Goal: Entertainment & Leisure: Browse casually

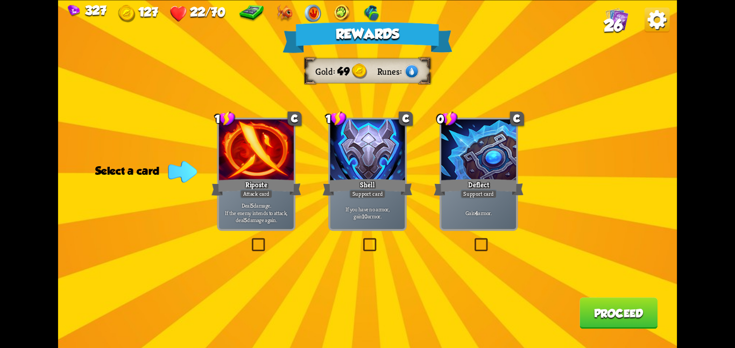
click at [395, 166] on div at bounding box center [367, 150] width 75 height 63
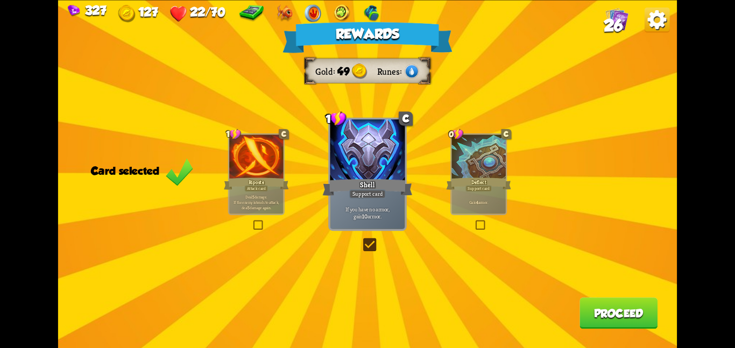
click at [606, 308] on button "Proceed" at bounding box center [618, 312] width 78 height 31
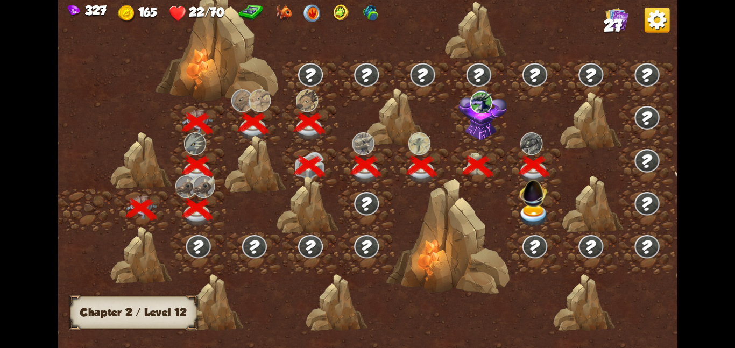
scroll to position [0, 164]
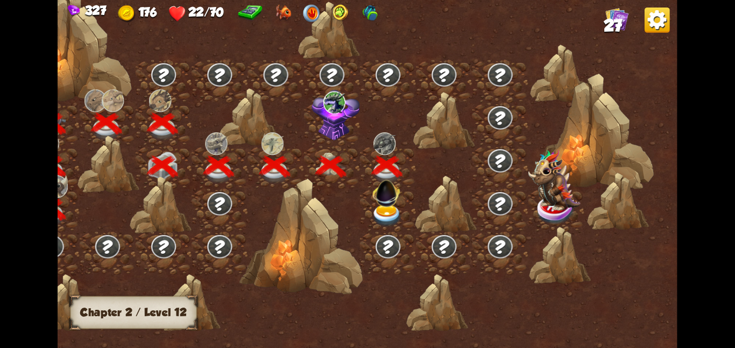
click at [402, 204] on div at bounding box center [388, 209] width 56 height 43
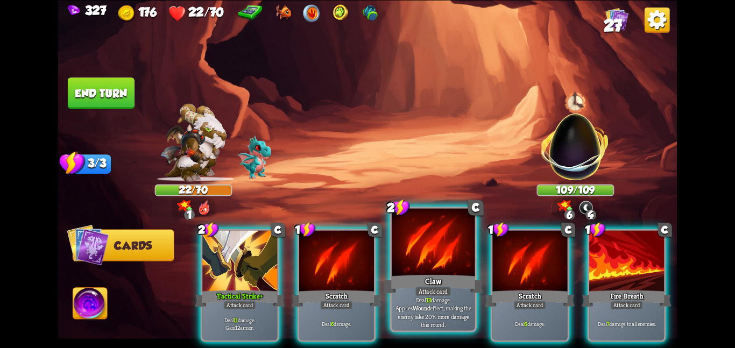
click at [460, 298] on div "Deal 13 damage. Applies Wound effect, making the enemy take 20% more damage thi…" at bounding box center [433, 312] width 83 height 36
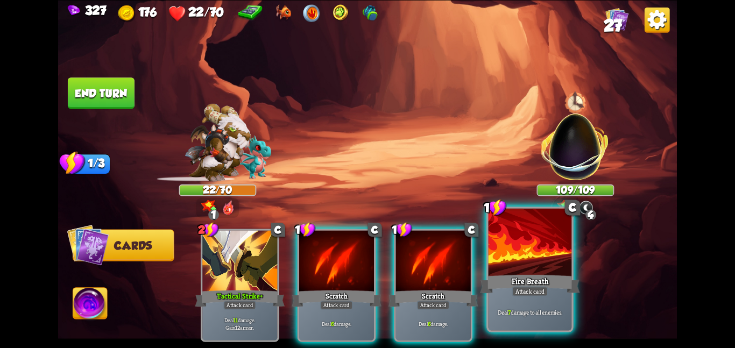
click at [547, 283] on div "Fire Breath" at bounding box center [530, 284] width 100 height 22
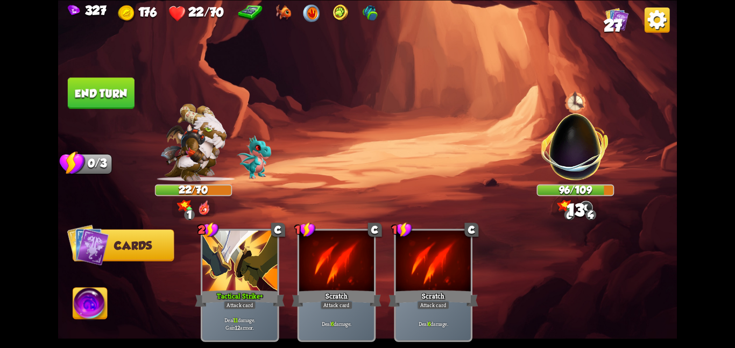
click at [101, 79] on button "End turn" at bounding box center [101, 92] width 67 height 31
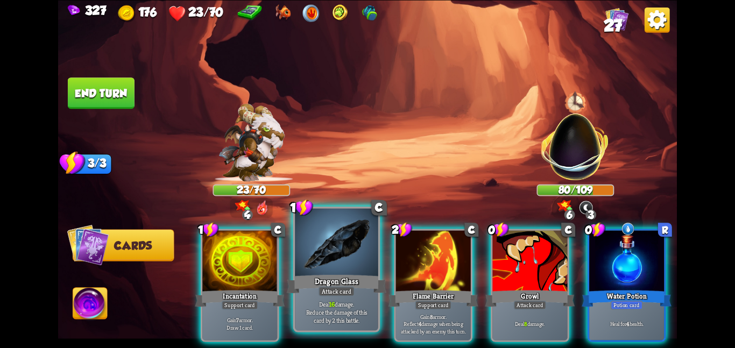
click at [305, 263] on div at bounding box center [336, 243] width 83 height 70
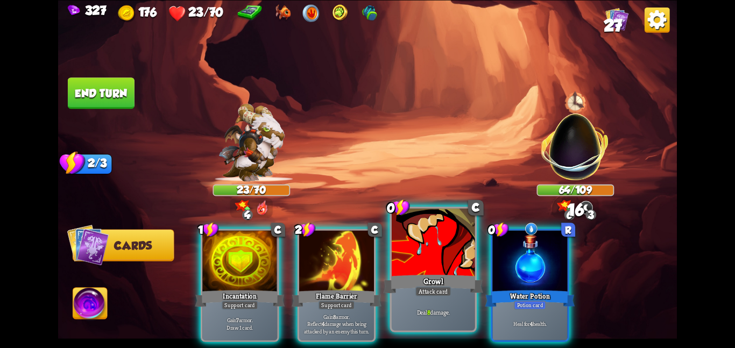
click at [447, 256] on div at bounding box center [433, 243] width 83 height 70
click at [492, 256] on div at bounding box center [529, 261] width 75 height 63
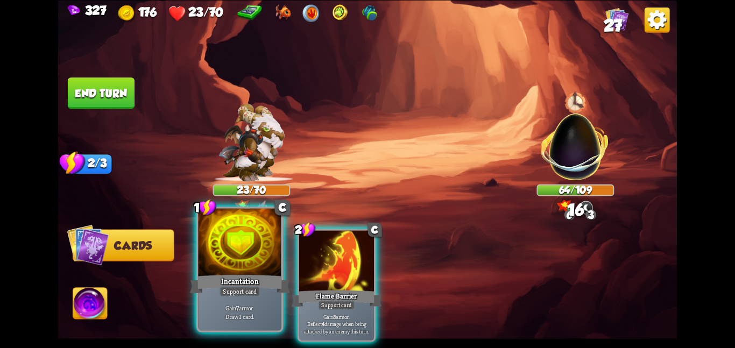
click at [230, 253] on div at bounding box center [239, 243] width 83 height 70
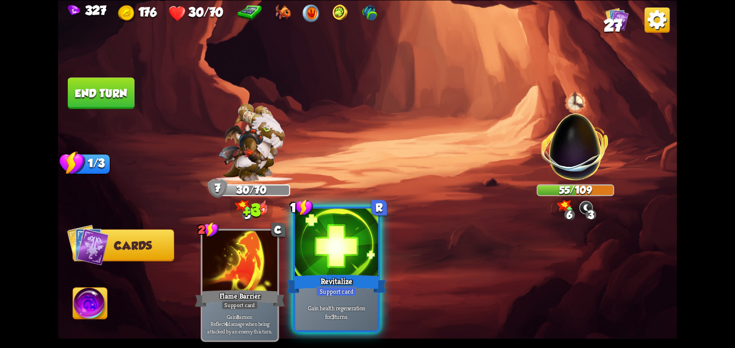
click at [339, 236] on div at bounding box center [336, 243] width 83 height 70
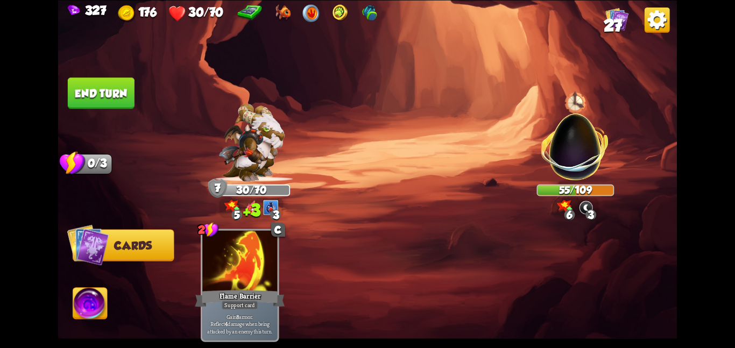
click at [107, 73] on img at bounding box center [367, 174] width 619 height 348
click at [107, 89] on button "End turn" at bounding box center [101, 92] width 67 height 31
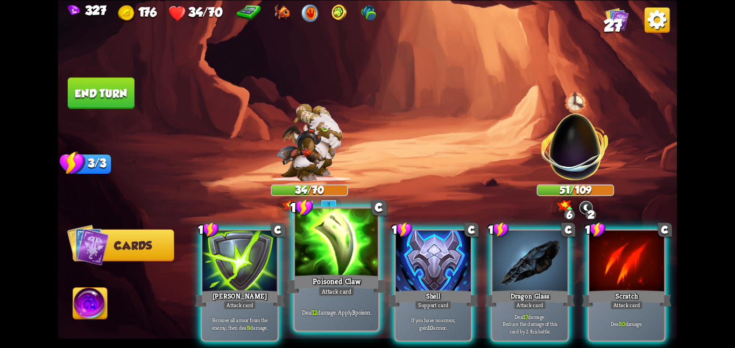
click at [343, 257] on div at bounding box center [336, 243] width 83 height 70
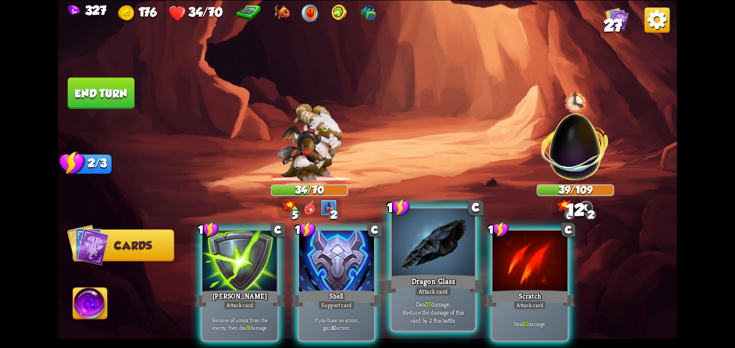
click at [447, 253] on div at bounding box center [433, 243] width 83 height 70
click at [492, 253] on div at bounding box center [529, 261] width 75 height 63
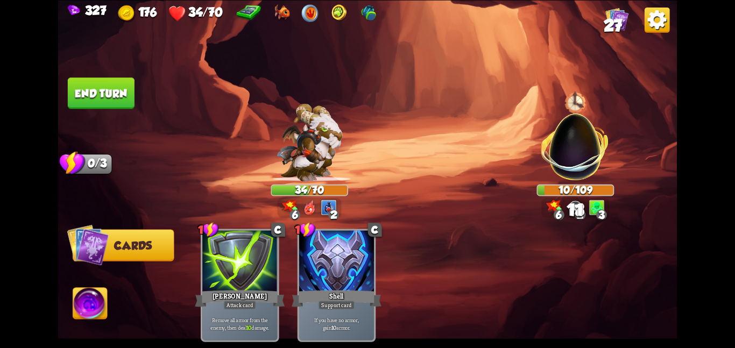
click at [108, 89] on button "End turn" at bounding box center [101, 92] width 67 height 31
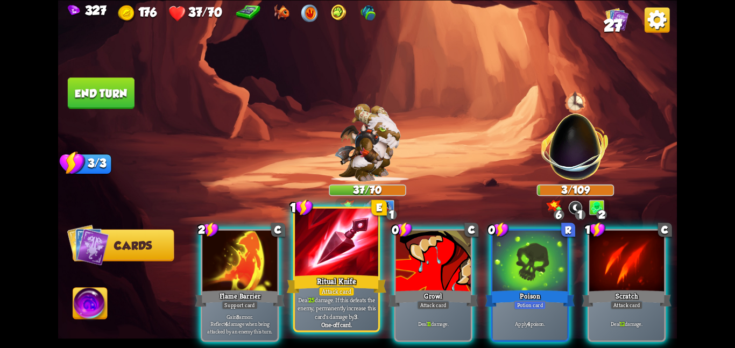
click at [363, 320] on p "Deal 25 damage. If this defeats the enemy, permanently increase this card's dam…" at bounding box center [336, 308] width 79 height 25
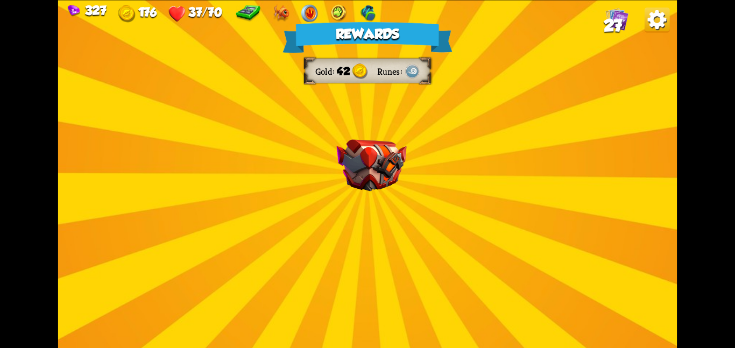
click at [404, 231] on div "Rewards Gold 42 Runes Select a card 1 C Incantation Support card Gain 7 armor. …" at bounding box center [367, 174] width 619 height 348
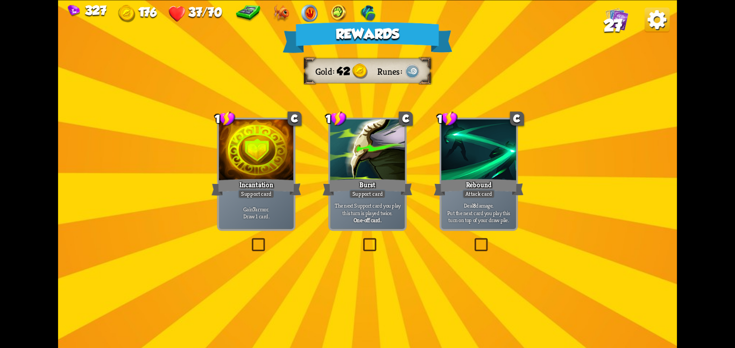
click at [282, 184] on div "Incantation" at bounding box center [256, 187] width 90 height 20
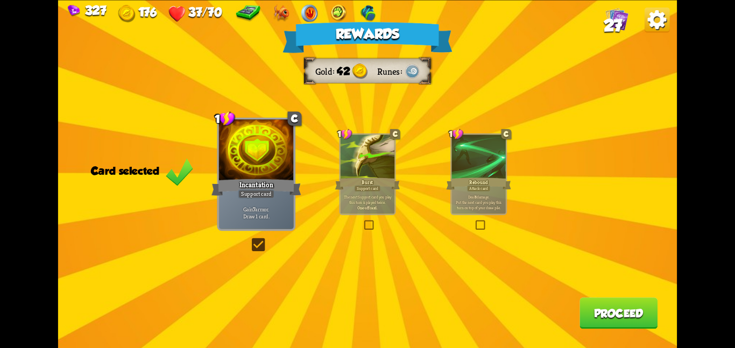
click at [630, 313] on button "Proceed" at bounding box center [618, 312] width 78 height 31
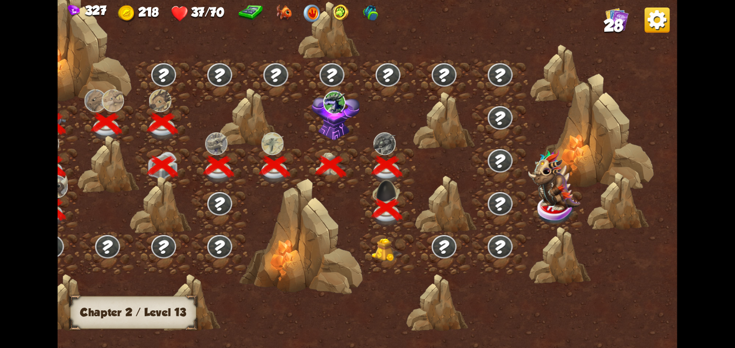
click at [381, 250] on img at bounding box center [386, 250] width 31 height 24
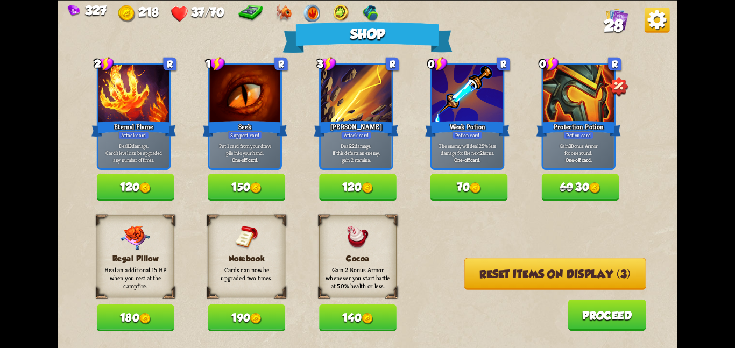
click at [117, 317] on button "180" at bounding box center [135, 317] width 77 height 27
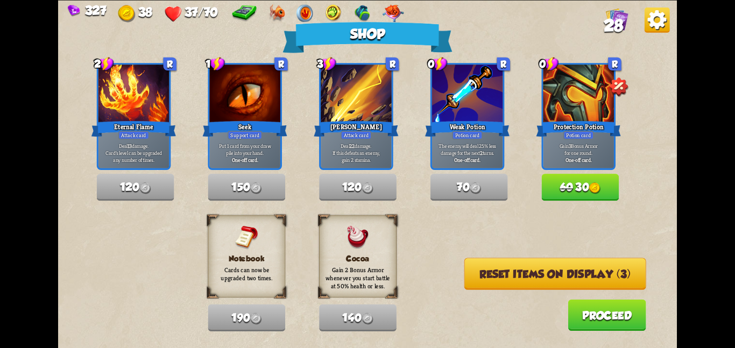
click at [543, 279] on button "Reset items on display (3)" at bounding box center [555, 274] width 182 height 32
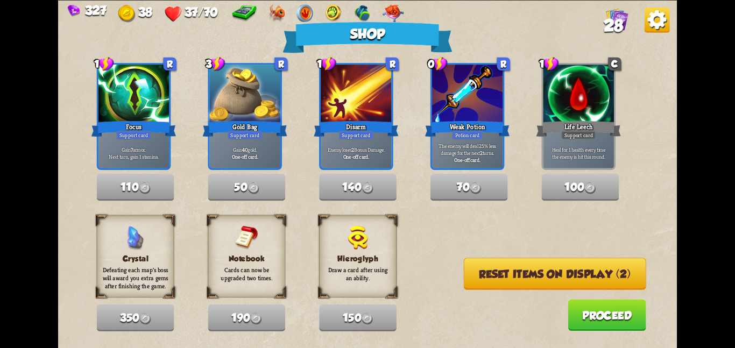
click at [543, 279] on button "Reset items on display (2)" at bounding box center [555, 274] width 182 height 32
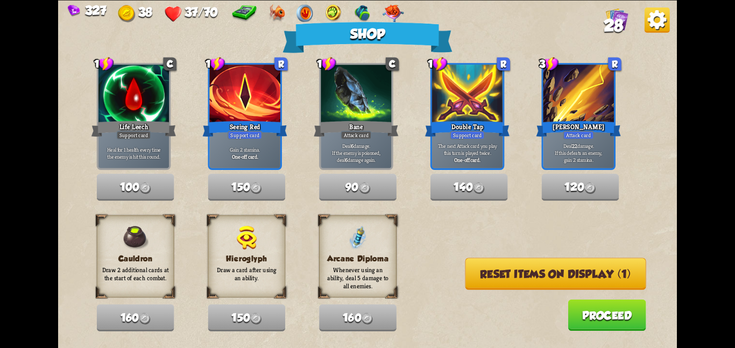
click at [543, 279] on button "Reset items on display (1)" at bounding box center [555, 274] width 181 height 32
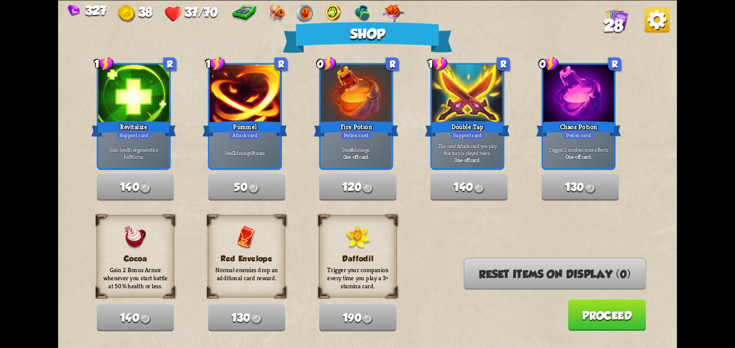
click at [568, 307] on button "Proceed" at bounding box center [607, 314] width 78 height 31
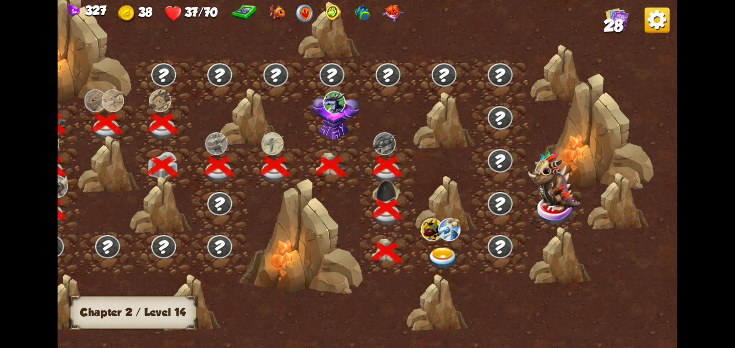
click at [434, 238] on img at bounding box center [432, 229] width 22 height 23
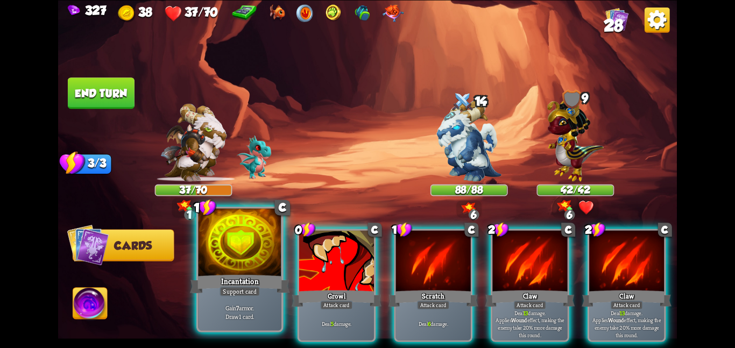
click at [256, 264] on div at bounding box center [239, 243] width 83 height 70
click at [299, 264] on div at bounding box center [336, 261] width 75 height 63
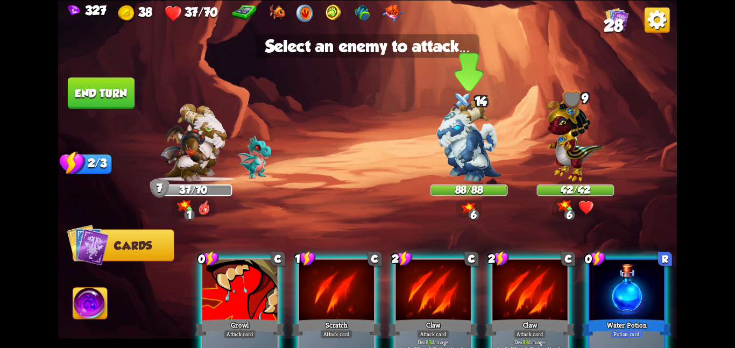
click at [441, 155] on img at bounding box center [469, 140] width 65 height 81
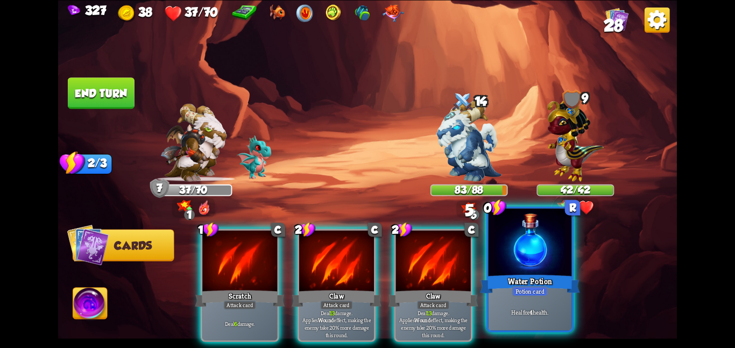
click at [535, 276] on div "Water Potion" at bounding box center [530, 284] width 100 height 22
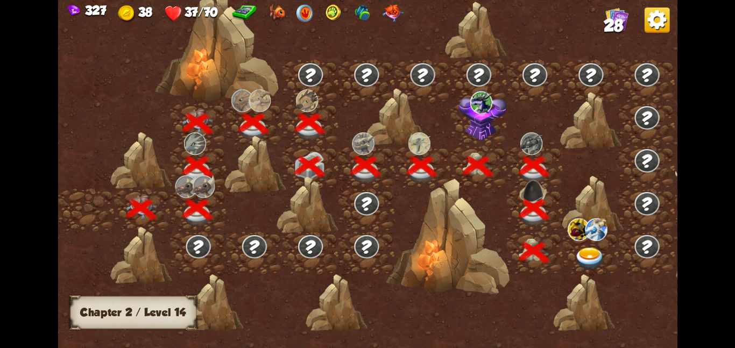
scroll to position [0, 164]
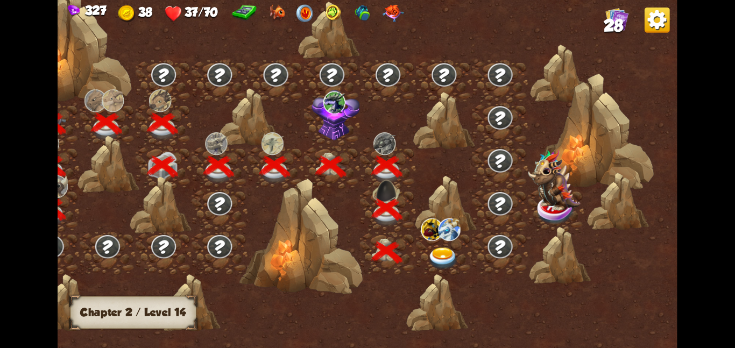
click at [424, 254] on div at bounding box center [444, 252] width 56 height 43
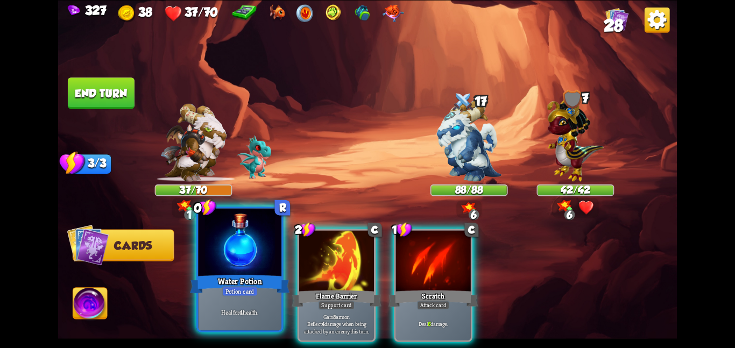
click at [243, 254] on div at bounding box center [239, 243] width 83 height 70
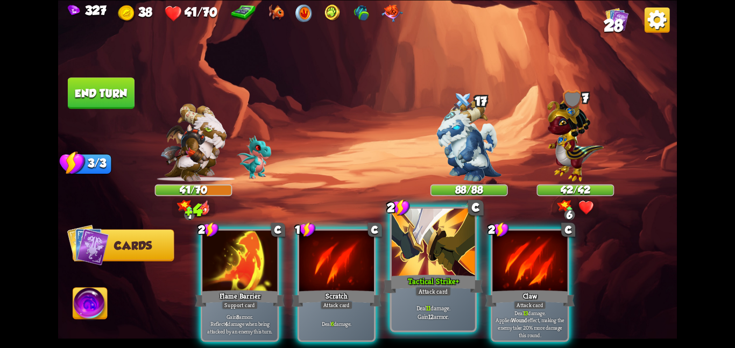
click at [397, 267] on div at bounding box center [433, 243] width 83 height 70
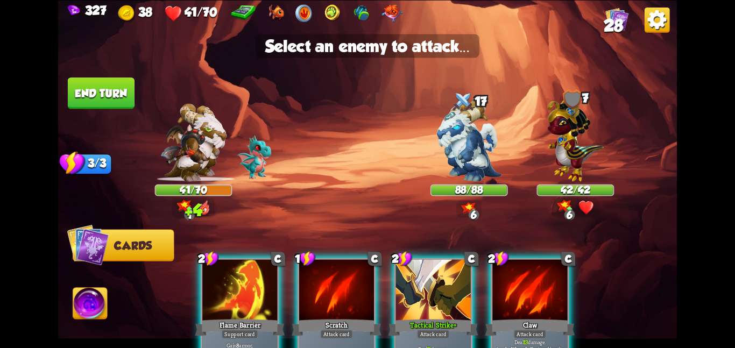
click at [445, 201] on img at bounding box center [367, 174] width 619 height 348
click at [462, 159] on img at bounding box center [469, 140] width 65 height 81
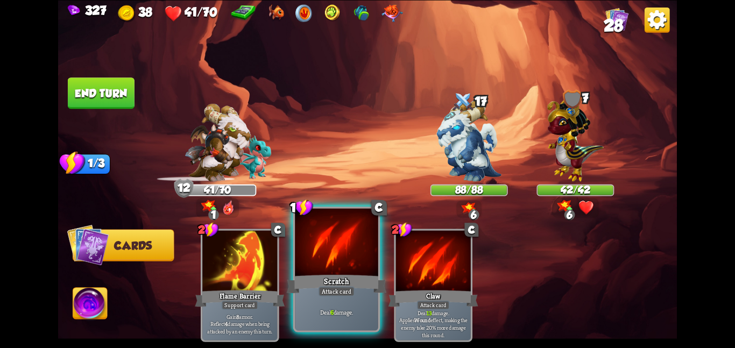
click at [331, 278] on div "Scratch" at bounding box center [337, 284] width 100 height 22
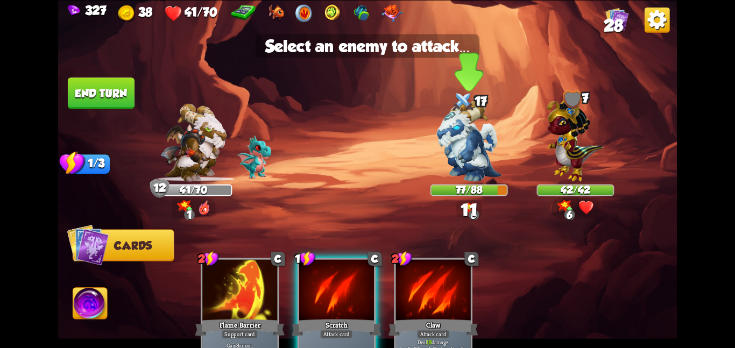
click at [448, 156] on img at bounding box center [469, 140] width 65 height 81
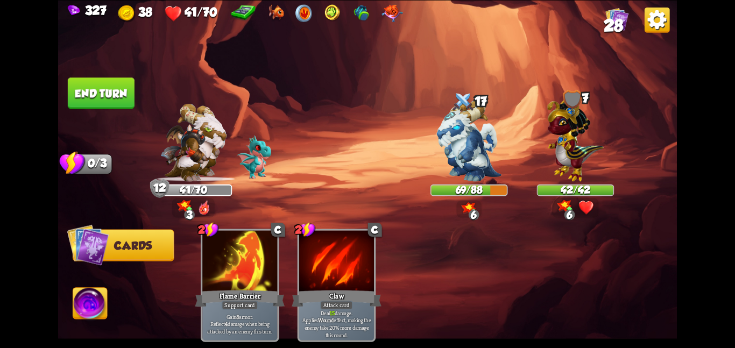
click at [117, 89] on button "End turn" at bounding box center [101, 92] width 67 height 31
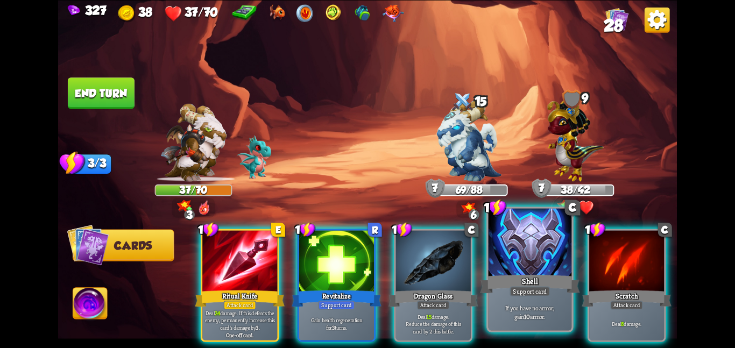
click at [543, 284] on div "Shell" at bounding box center [530, 284] width 100 height 22
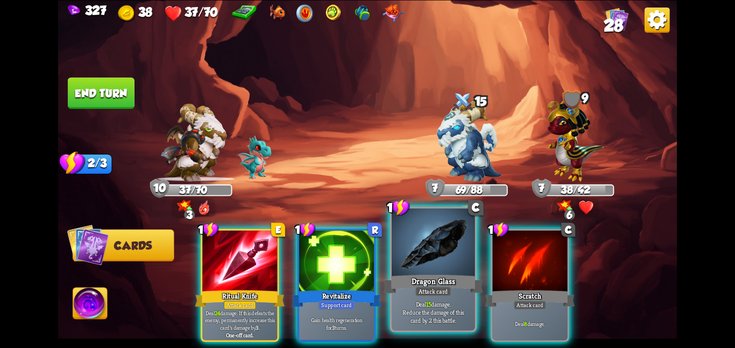
click at [456, 274] on div "Dragon Glass" at bounding box center [433, 284] width 100 height 22
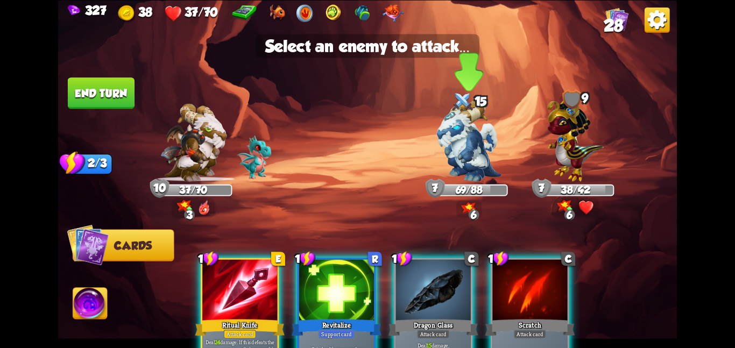
click at [459, 139] on img at bounding box center [469, 140] width 65 height 81
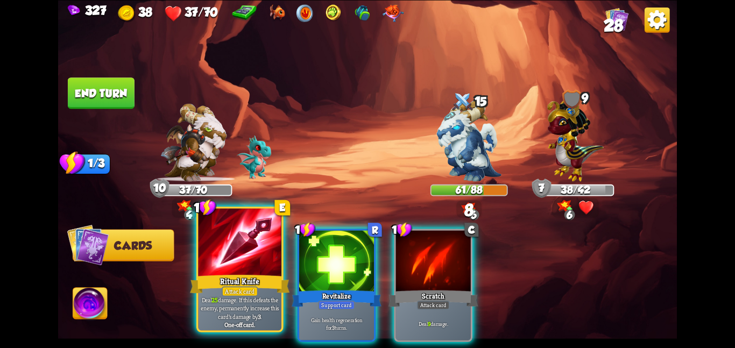
click at [251, 256] on div at bounding box center [239, 243] width 83 height 70
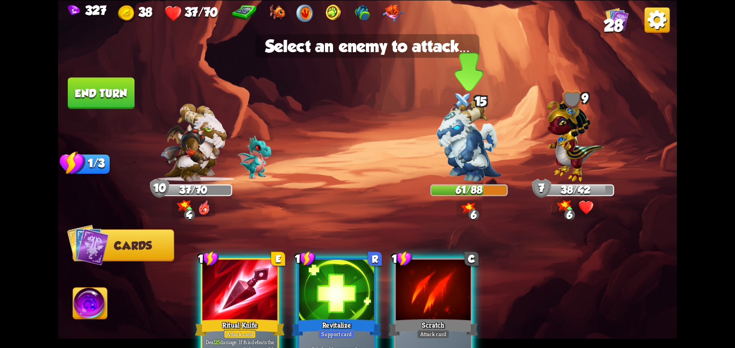
click at [468, 143] on img at bounding box center [469, 140] width 65 height 81
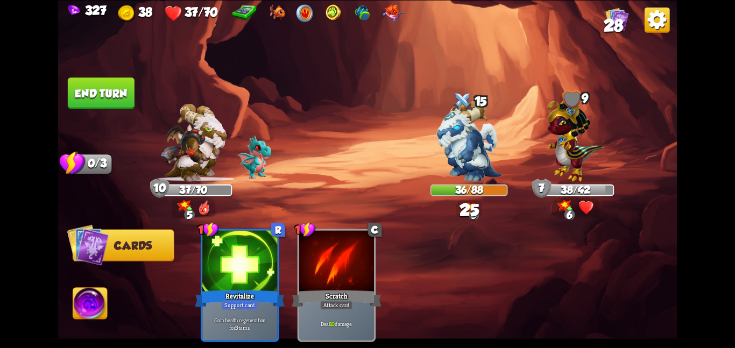
click at [105, 94] on button "End turn" at bounding box center [101, 92] width 67 height 31
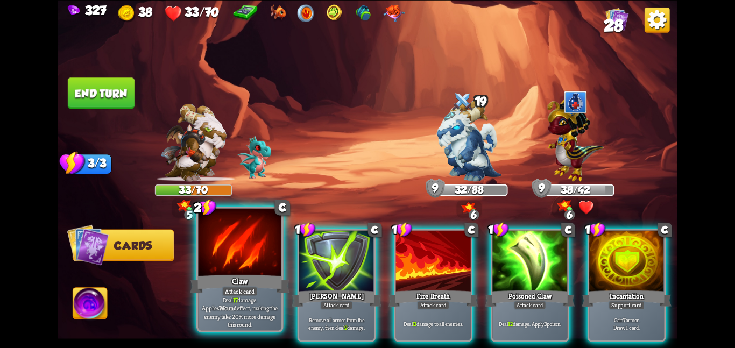
click at [214, 254] on div at bounding box center [239, 243] width 83 height 70
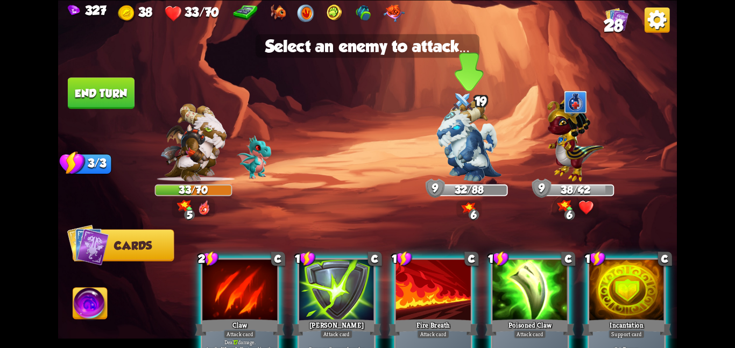
click at [456, 161] on img at bounding box center [469, 140] width 65 height 81
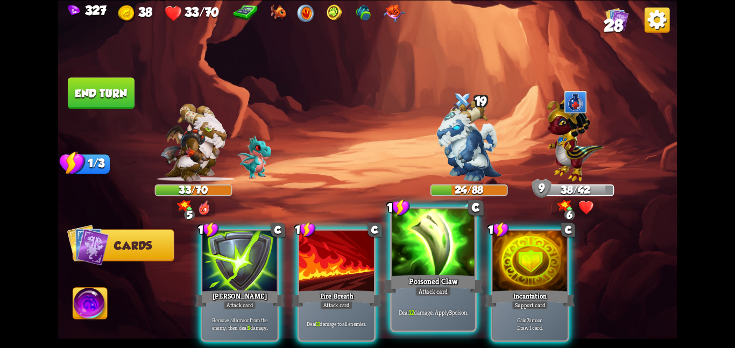
click at [415, 240] on div at bounding box center [433, 243] width 83 height 70
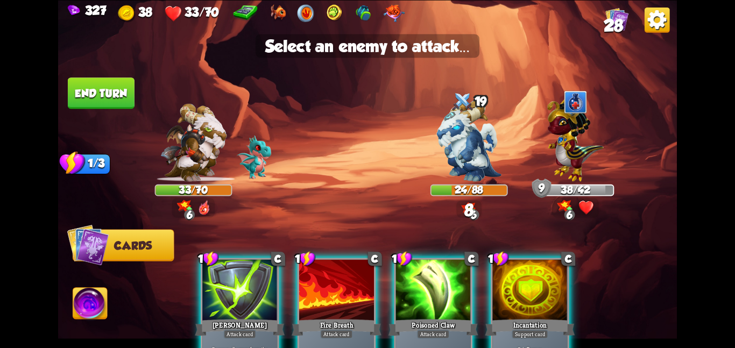
click at [405, 259] on div "1" at bounding box center [402, 259] width 21 height 16
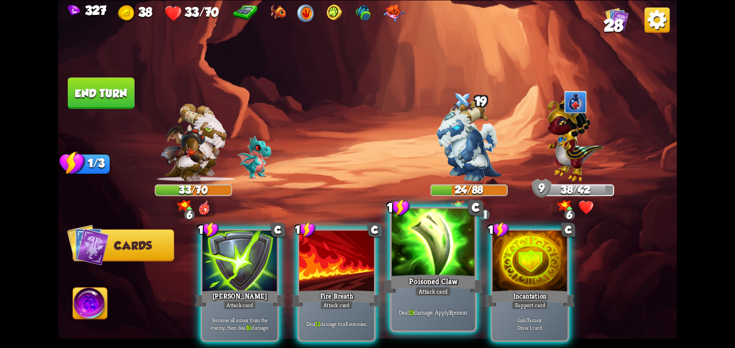
click at [412, 255] on div at bounding box center [433, 243] width 83 height 70
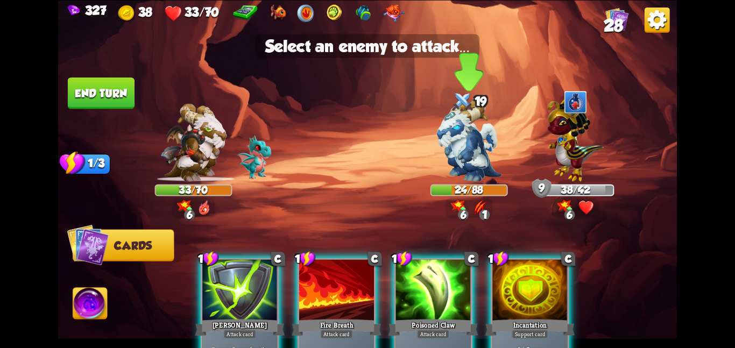
click at [463, 189] on div "24/88" at bounding box center [468, 190] width 75 height 10
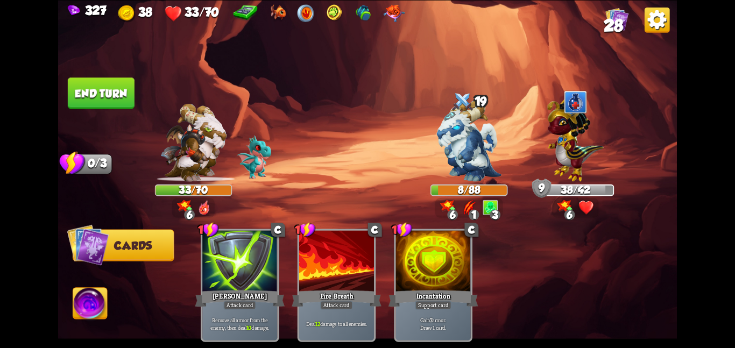
click at [91, 314] on img at bounding box center [90, 305] width 34 height 35
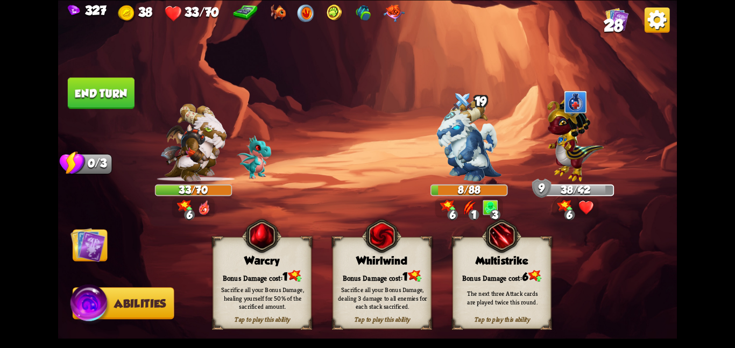
click at [352, 270] on div "Bonus Damage cost: 1" at bounding box center [382, 276] width 98 height 14
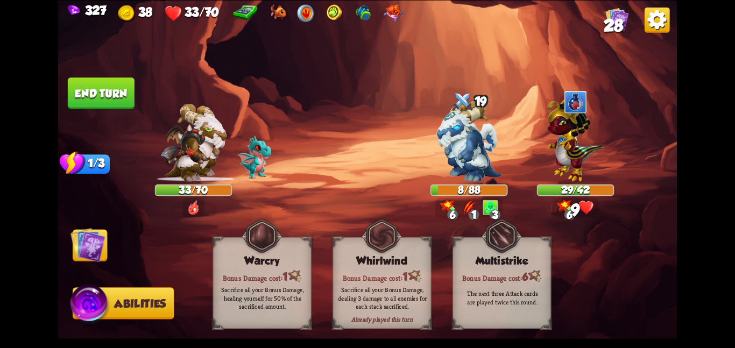
click at [93, 268] on img at bounding box center [367, 174] width 619 height 348
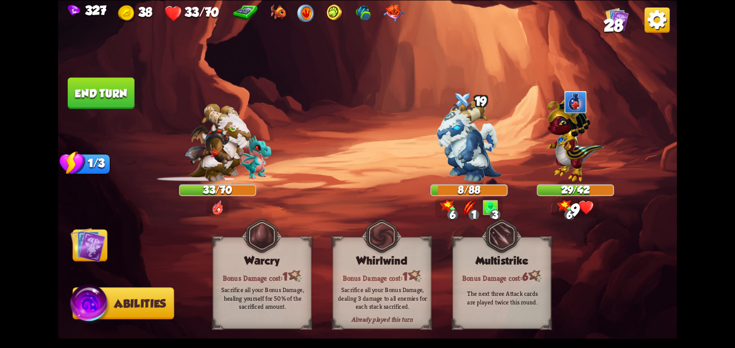
click at [93, 262] on img at bounding box center [87, 244] width 35 height 35
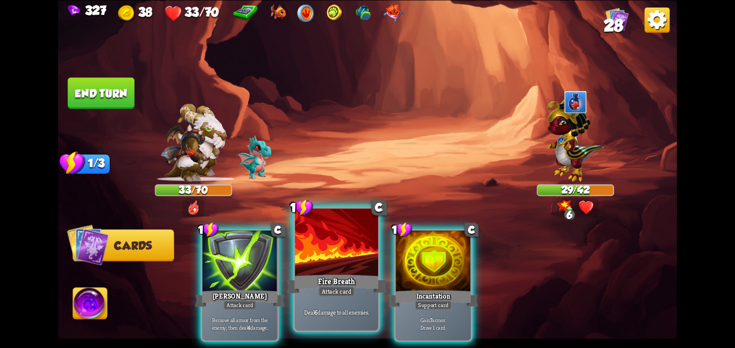
click at [326, 251] on div at bounding box center [336, 243] width 83 height 70
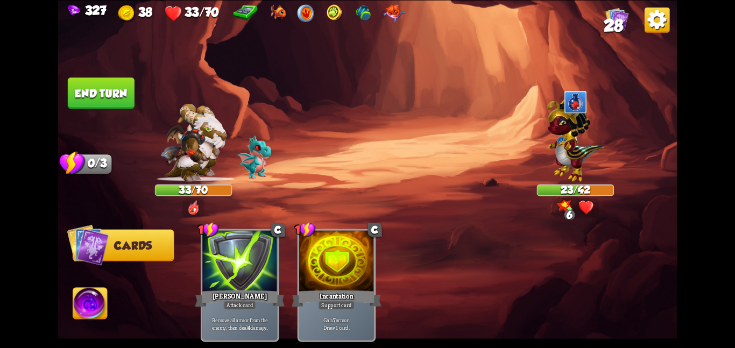
click at [97, 80] on button "End turn" at bounding box center [101, 92] width 67 height 31
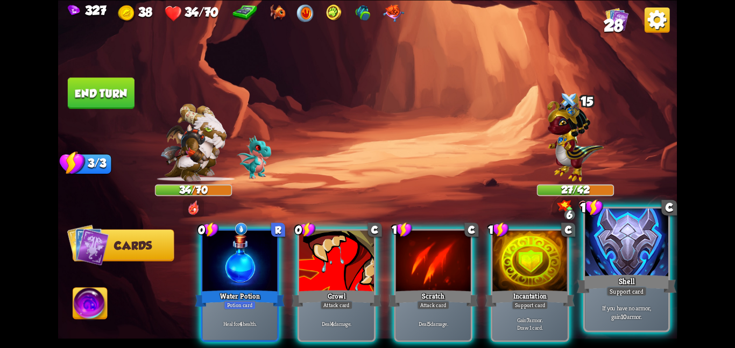
click at [600, 241] on div at bounding box center [626, 243] width 83 height 70
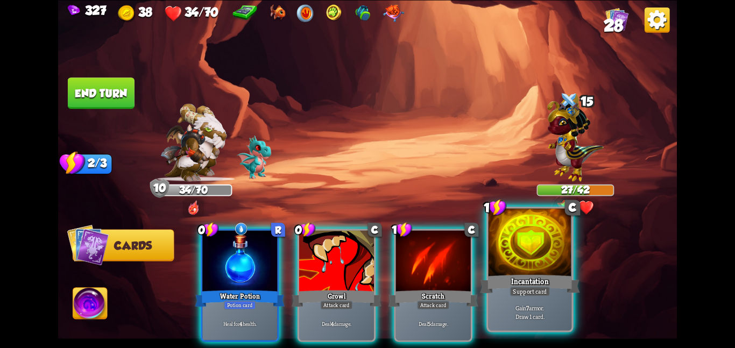
click at [558, 250] on div at bounding box center [529, 243] width 83 height 70
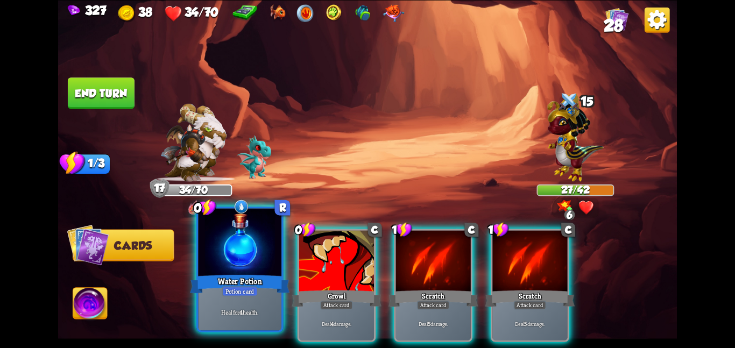
click at [247, 278] on div "Water Potion" at bounding box center [240, 284] width 100 height 22
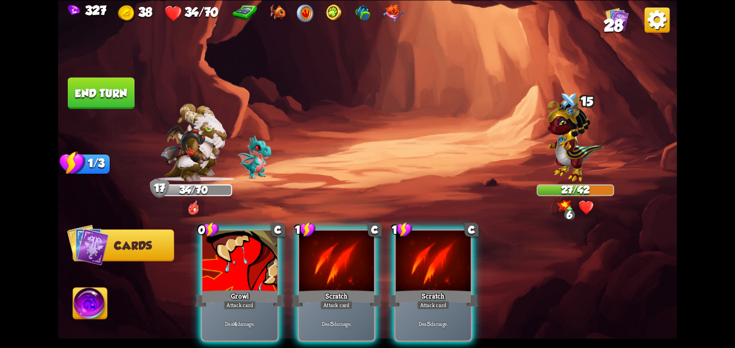
click at [247, 288] on div "Growl" at bounding box center [240, 298] width 90 height 20
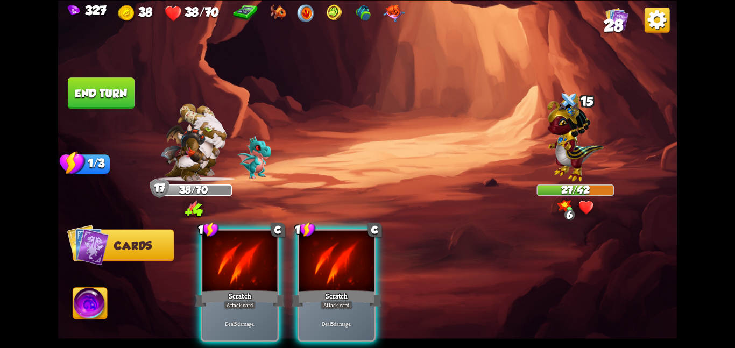
click at [247, 288] on div "Scratch" at bounding box center [240, 298] width 90 height 20
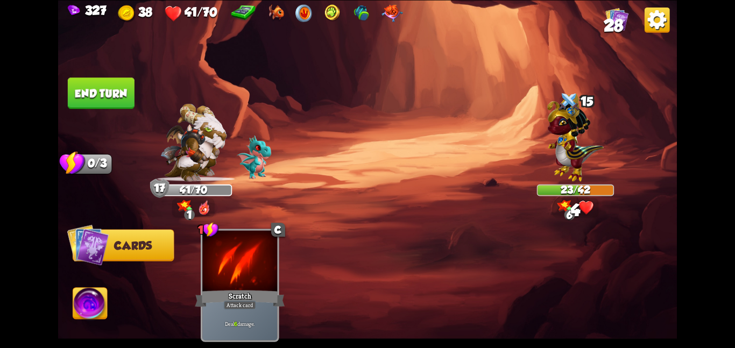
click at [114, 83] on button "End turn" at bounding box center [101, 92] width 67 height 31
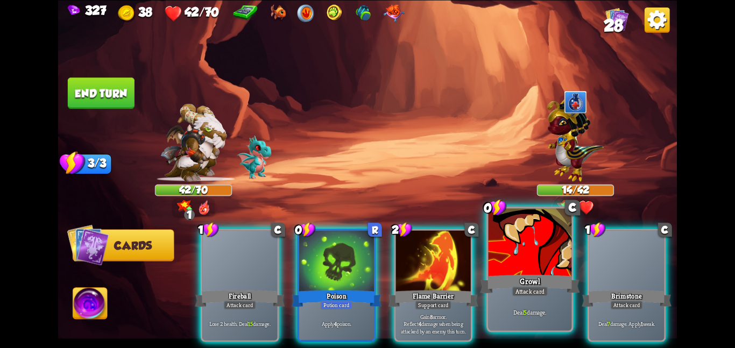
click at [524, 264] on div at bounding box center [529, 243] width 83 height 70
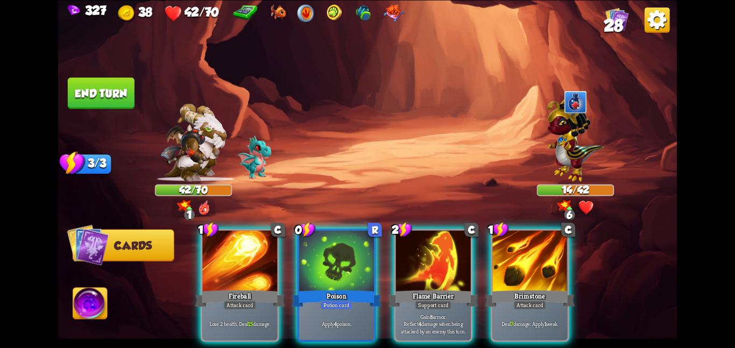
click at [524, 264] on div at bounding box center [529, 261] width 75 height 63
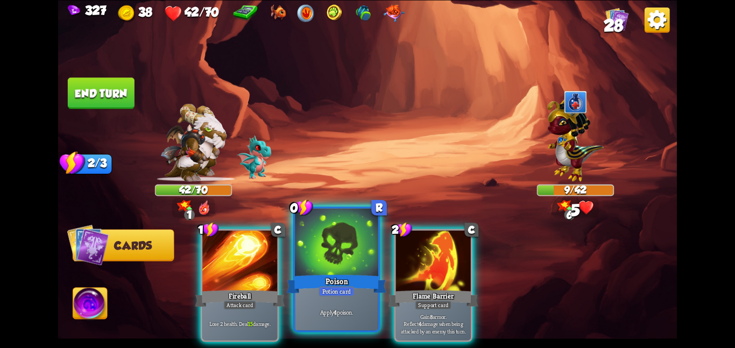
click at [309, 272] on div at bounding box center [336, 243] width 83 height 70
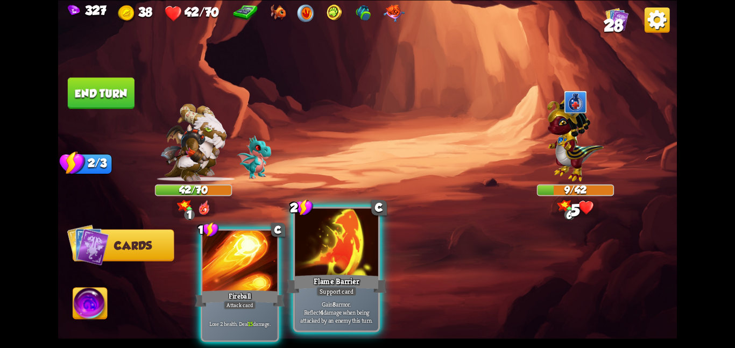
click at [295, 245] on div at bounding box center [336, 243] width 83 height 70
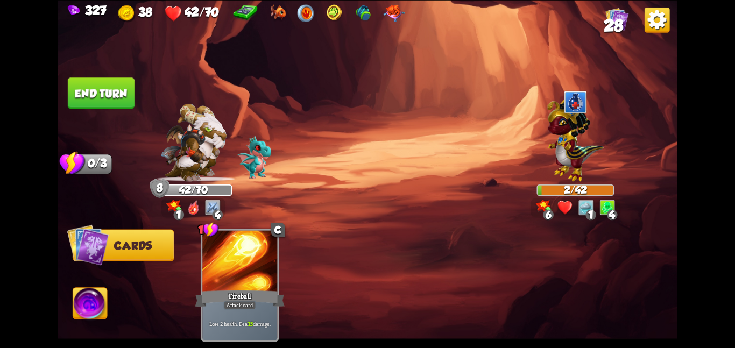
click at [101, 76] on img at bounding box center [367, 174] width 619 height 348
click at [105, 85] on button "End turn" at bounding box center [101, 92] width 67 height 31
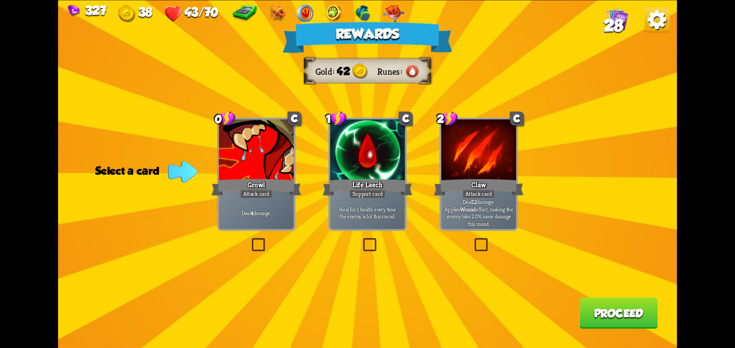
click at [527, 178] on div "Rewards Gold 42 Runes Select a card 0 C Growl Attack card Deal 4 damage. 1 C Li…" at bounding box center [367, 174] width 619 height 348
click at [500, 179] on div "Claw" at bounding box center [479, 187] width 90 height 20
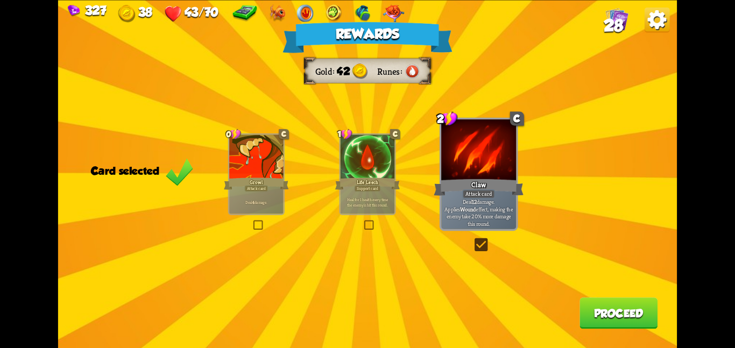
click at [639, 323] on button "Proceed" at bounding box center [618, 312] width 78 height 31
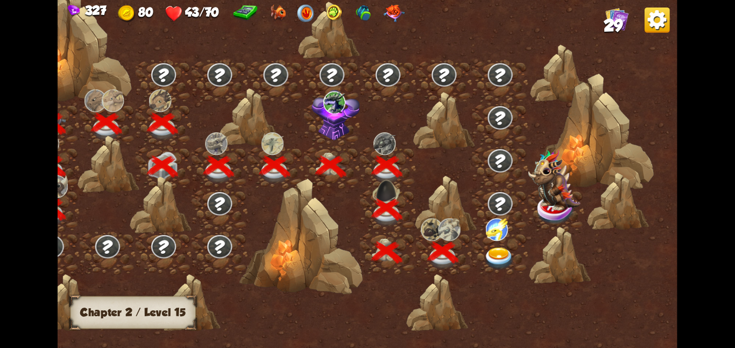
click at [507, 258] on img at bounding box center [499, 258] width 31 height 23
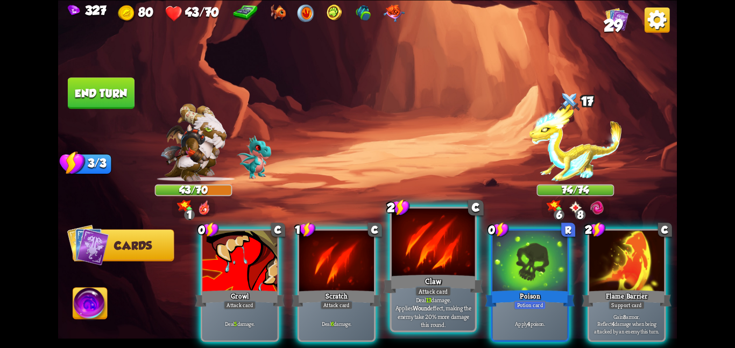
click at [452, 291] on div "Claw" at bounding box center [433, 284] width 100 height 22
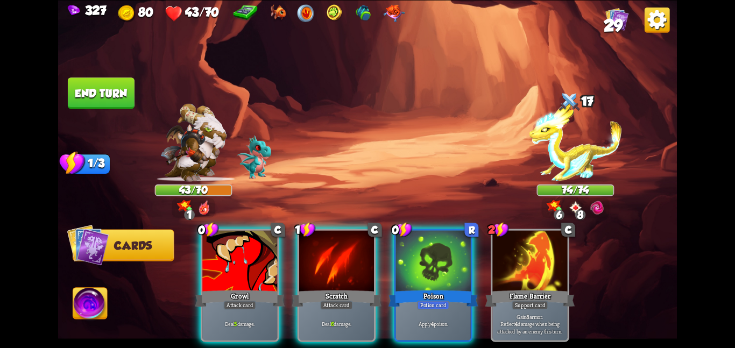
click at [449, 300] on div "Potion card" at bounding box center [433, 304] width 32 height 9
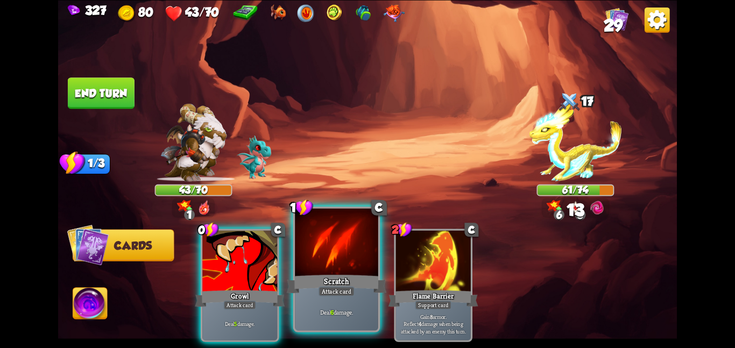
click at [326, 267] on div at bounding box center [336, 243] width 83 height 70
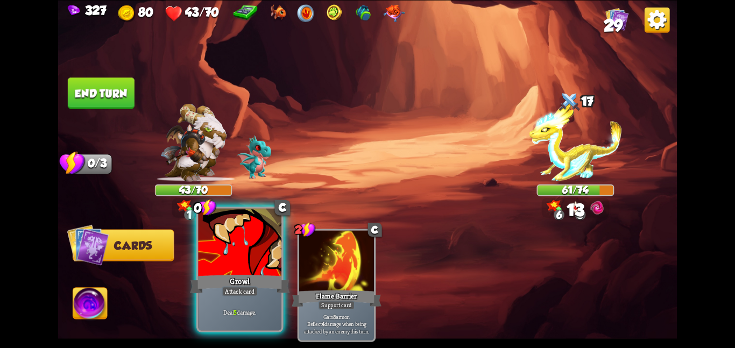
click at [248, 282] on div "Growl" at bounding box center [240, 284] width 100 height 22
